Goal: Information Seeking & Learning: Learn about a topic

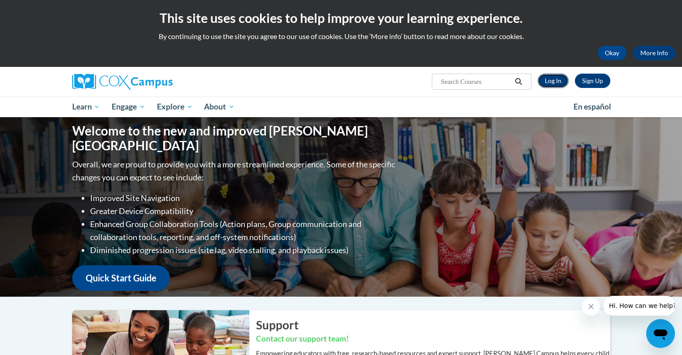
click at [557, 81] on link "Log In" at bounding box center [553, 81] width 31 height 14
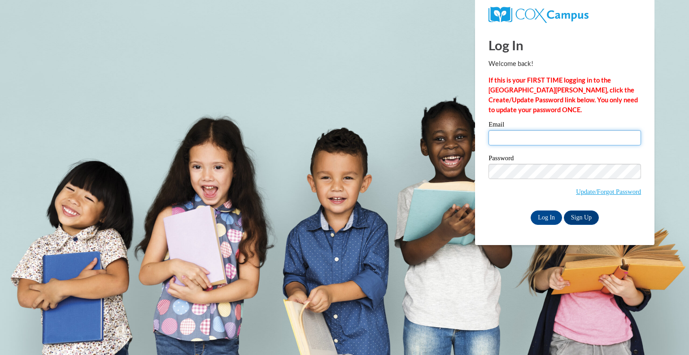
click at [544, 130] on input "Email" at bounding box center [565, 137] width 153 height 15
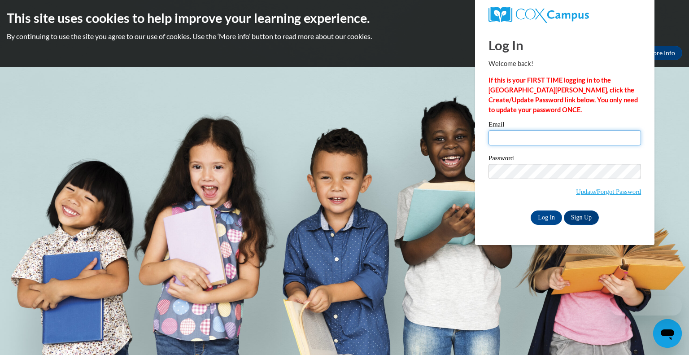
type input "nperegri@teachers.kusd.edu"
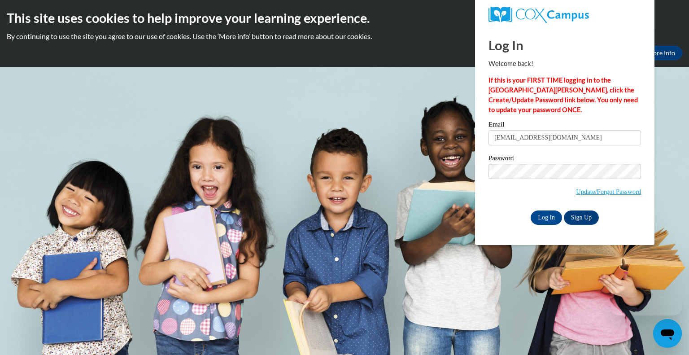
click at [544, 130] on input "nperegri@teachers.kusd.edu" at bounding box center [565, 137] width 153 height 15
click at [540, 210] on input "Log In" at bounding box center [546, 217] width 31 height 14
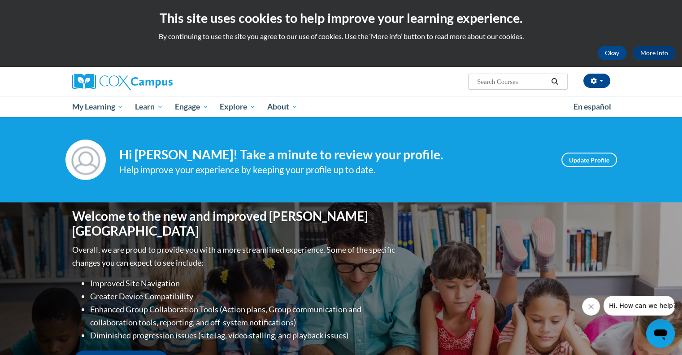
scroll to position [224, 0]
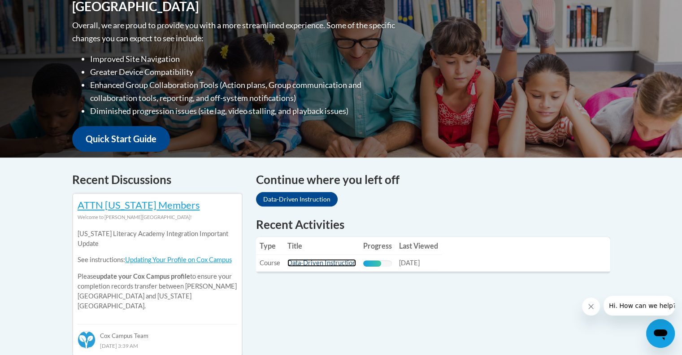
click at [335, 263] on link "Data-Driven Instruction" at bounding box center [322, 263] width 69 height 8
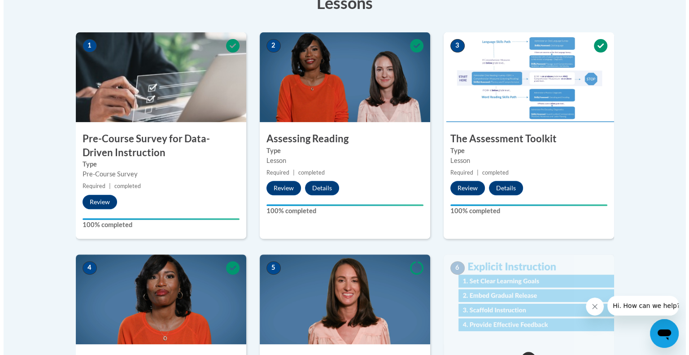
scroll to position [493, 0]
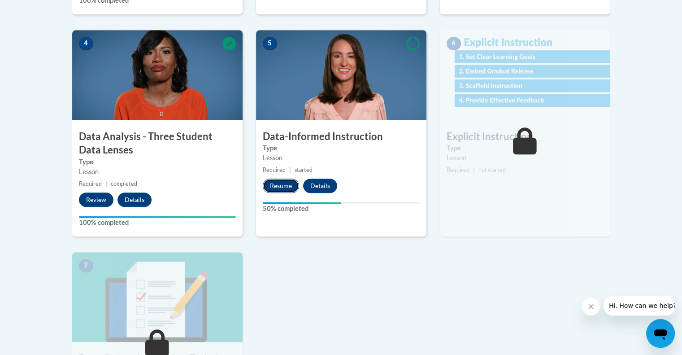
click at [287, 185] on button "Resume" at bounding box center [281, 186] width 36 height 14
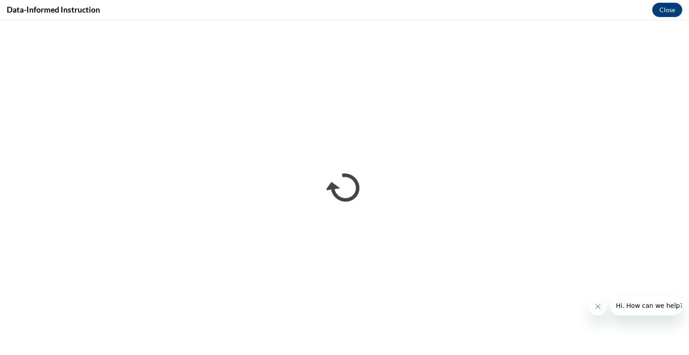
scroll to position [0, 0]
